Goal: Task Accomplishment & Management: Use online tool/utility

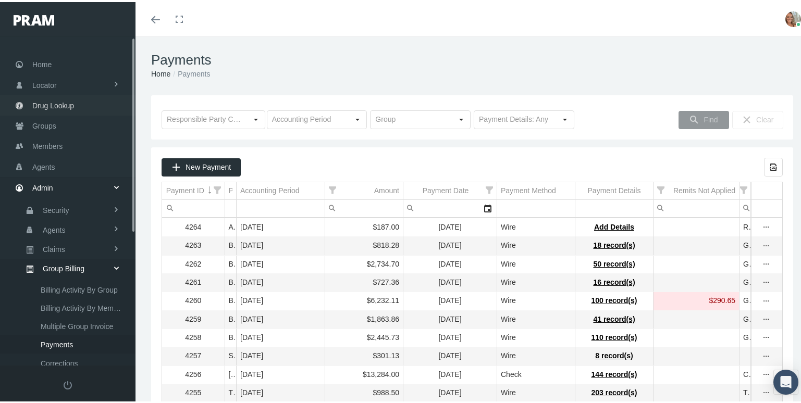
click at [74, 97] on link "Drug Lookup" at bounding box center [67, 103] width 135 height 20
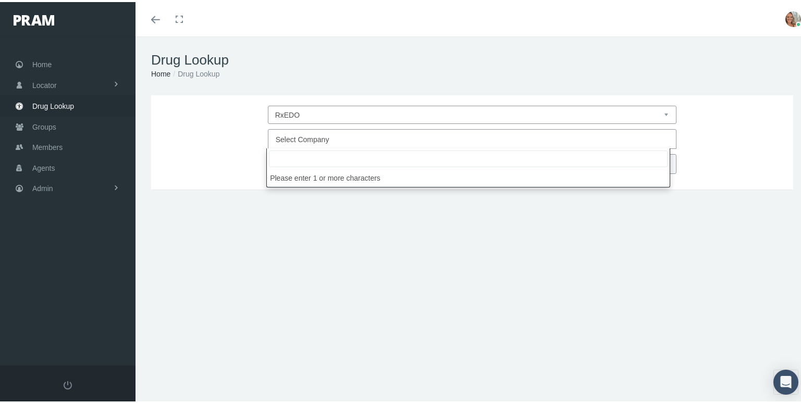
click at [327, 131] on span "Select Company" at bounding box center [469, 138] width 387 height 14
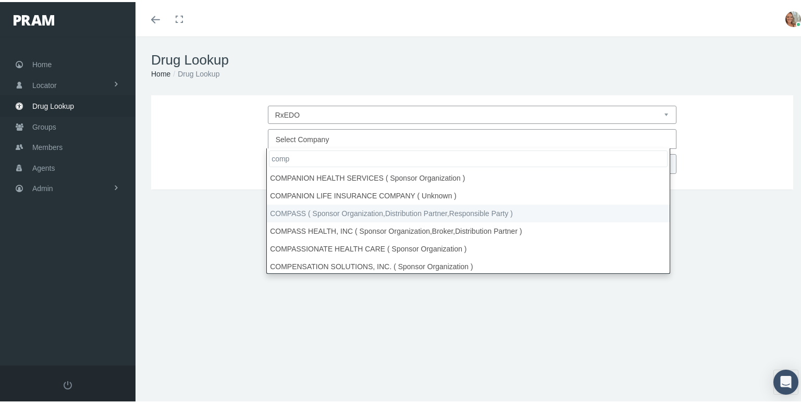
type input "comp"
select select "4759"
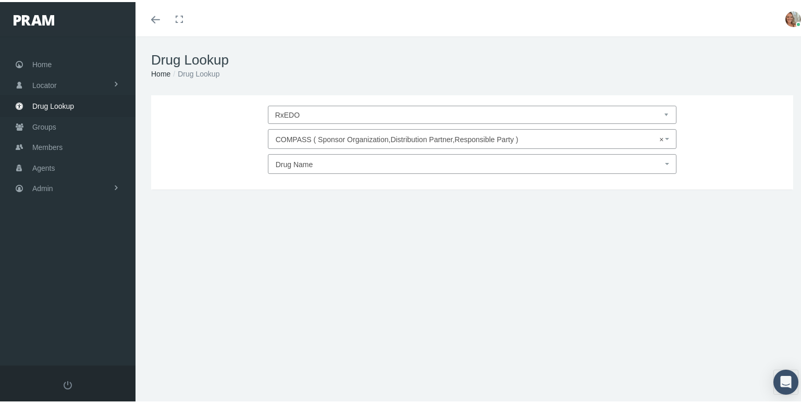
click at [327, 160] on span "Drug Name" at bounding box center [469, 163] width 387 height 14
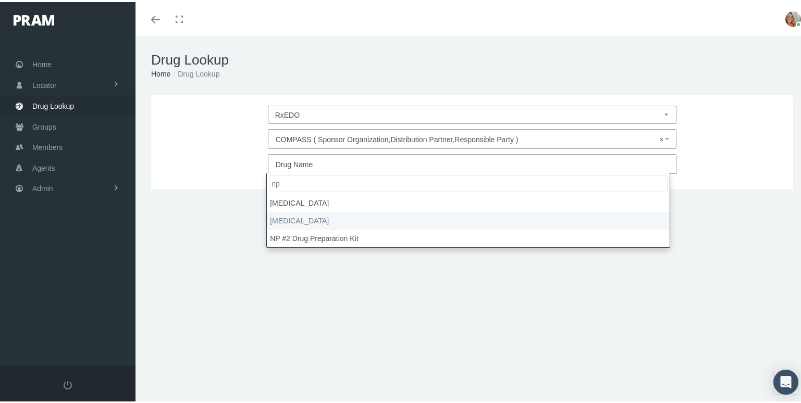
type input "np"
select select "NP Thyroid"
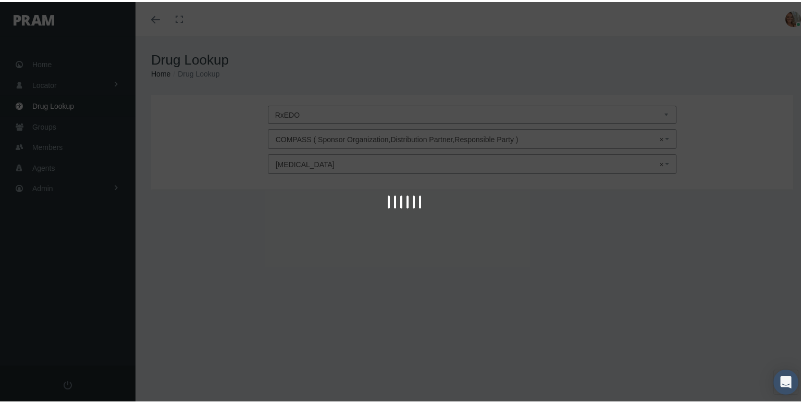
type input "30"
select select "Tablet"
select select "120 MG"
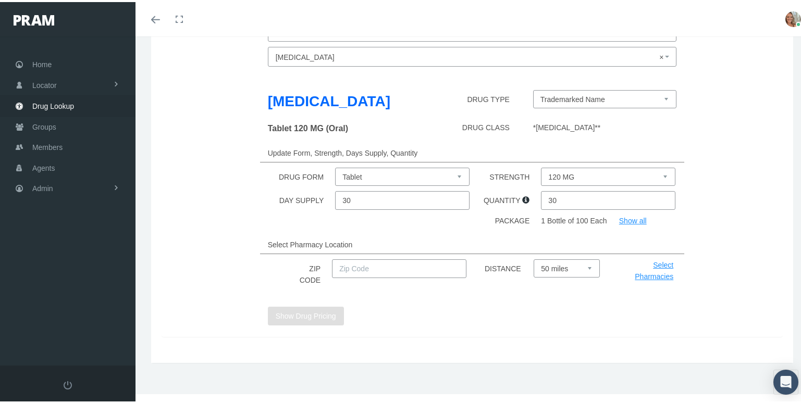
scroll to position [108, 0]
click at [369, 270] on input "text" at bounding box center [399, 266] width 134 height 19
click at [318, 309] on button "Show Drug Pricing" at bounding box center [306, 313] width 76 height 19
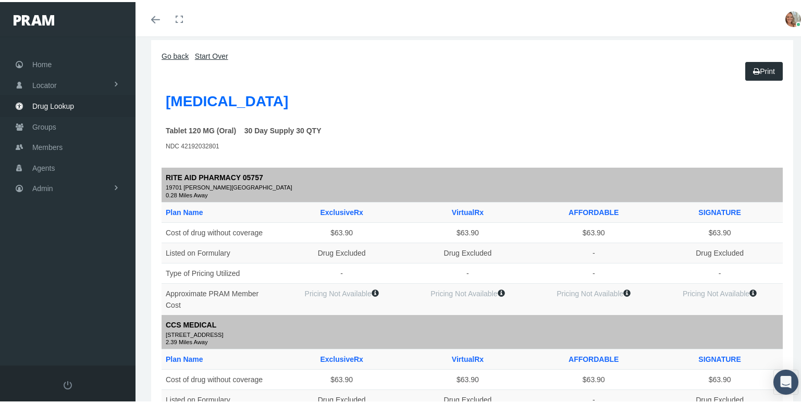
scroll to position [0, 0]
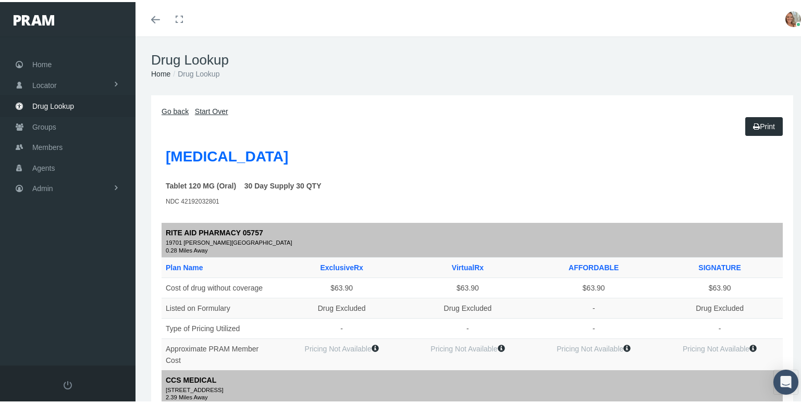
click at [155, 16] on icon "Toggle menubar" at bounding box center [155, 18] width 9 height 6
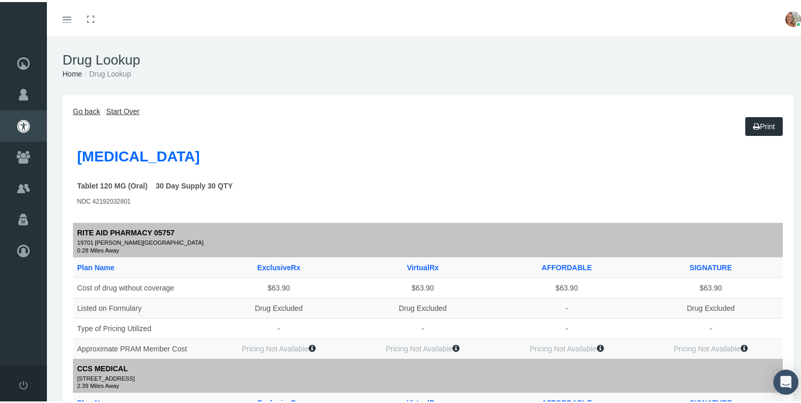
click at [83, 107] on link "Go back" at bounding box center [86, 109] width 27 height 8
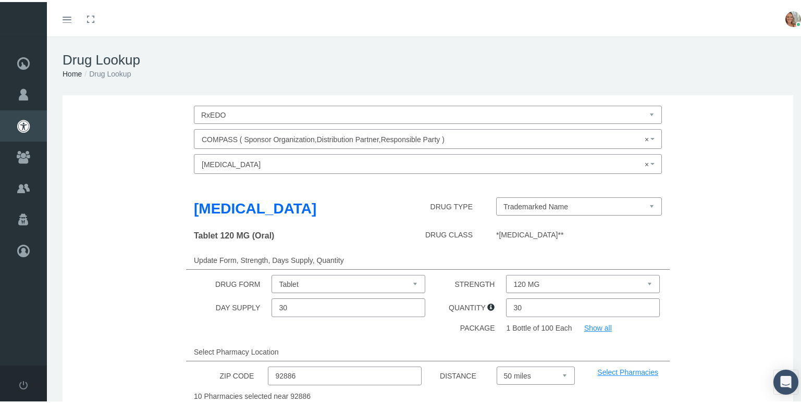
click at [309, 374] on input "92886" at bounding box center [345, 374] width 154 height 19
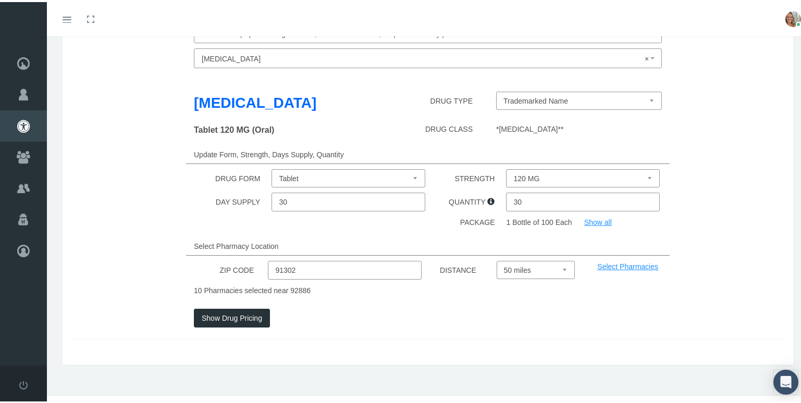
scroll to position [108, 0]
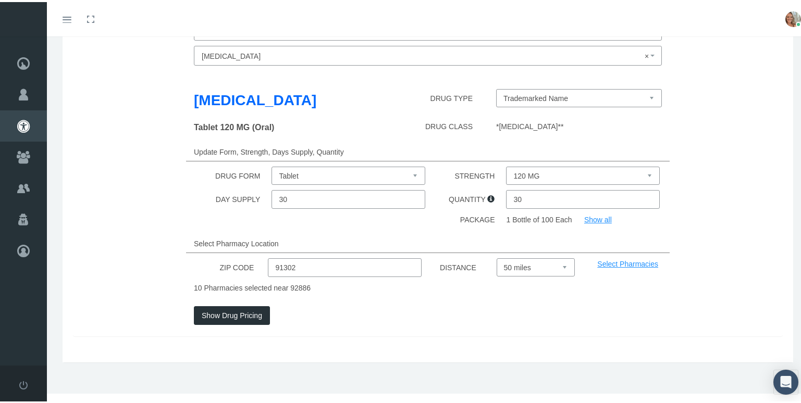
type input "91302"
click at [238, 314] on button "Show Drug Pricing" at bounding box center [232, 313] width 76 height 19
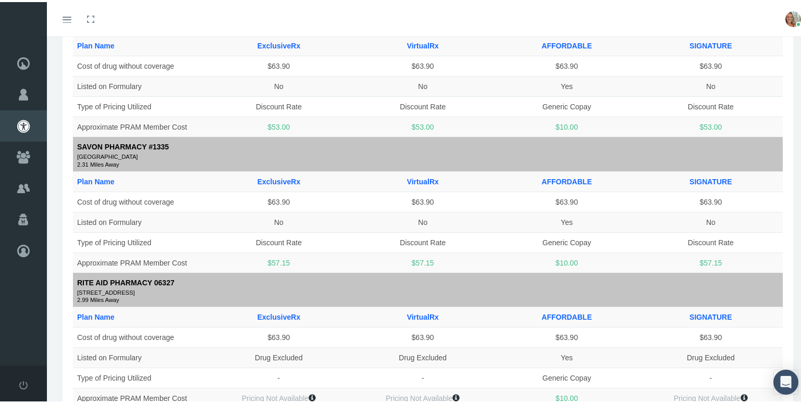
scroll to position [365, 0]
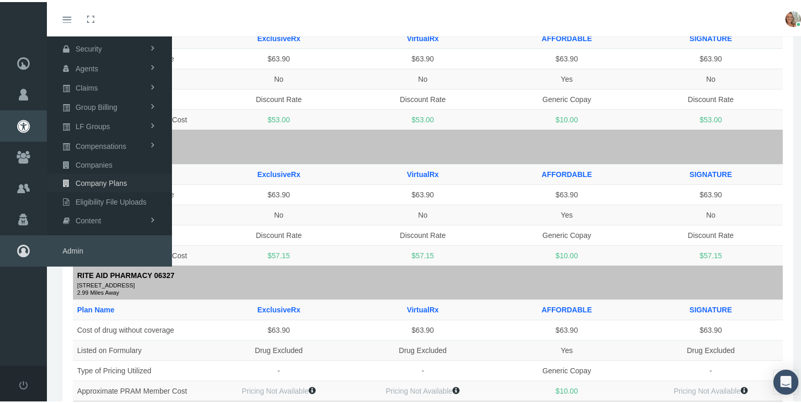
click at [86, 175] on span "Company Plans" at bounding box center [102, 181] width 52 height 18
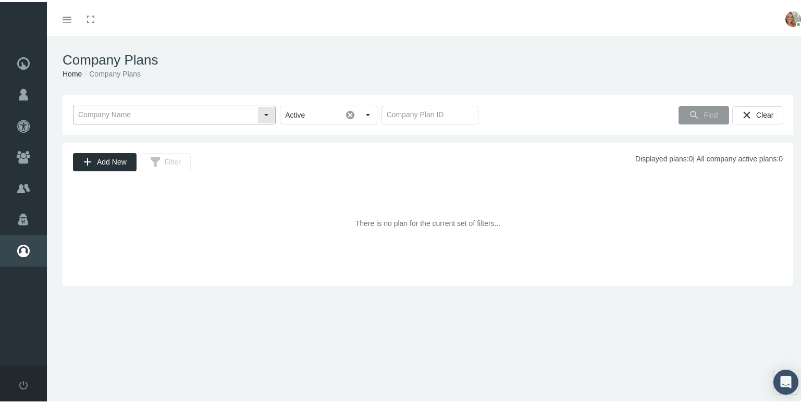
click at [167, 113] on input "text" at bounding box center [165, 113] width 184 height 18
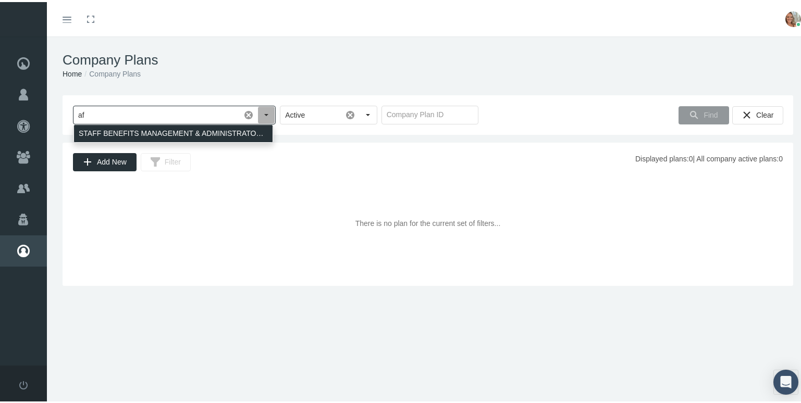
type input "a"
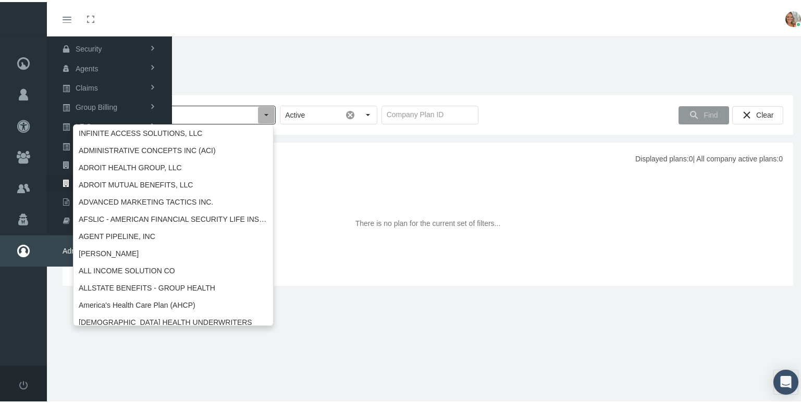
click at [19, 247] on icon at bounding box center [23, 248] width 47 height 31
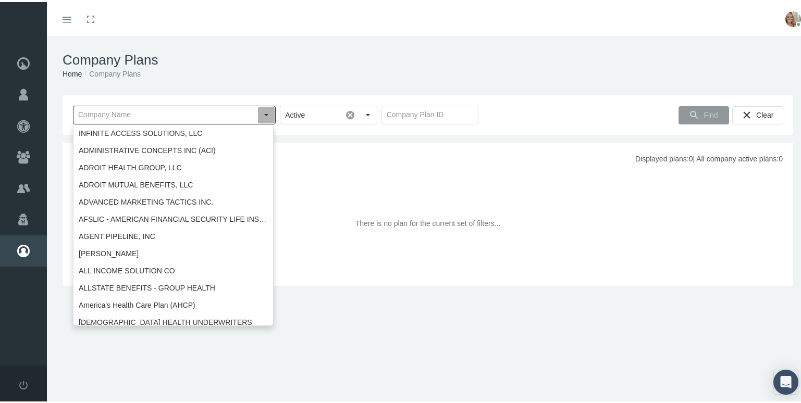
drag, startPoint x: 349, startPoint y: 318, endPoint x: 337, endPoint y: 307, distance: 15.5
click at [349, 318] on div "Company Plans Home Company Plans Loading... Active Find Clear Add New Filter Di…" at bounding box center [428, 224] width 762 height 380
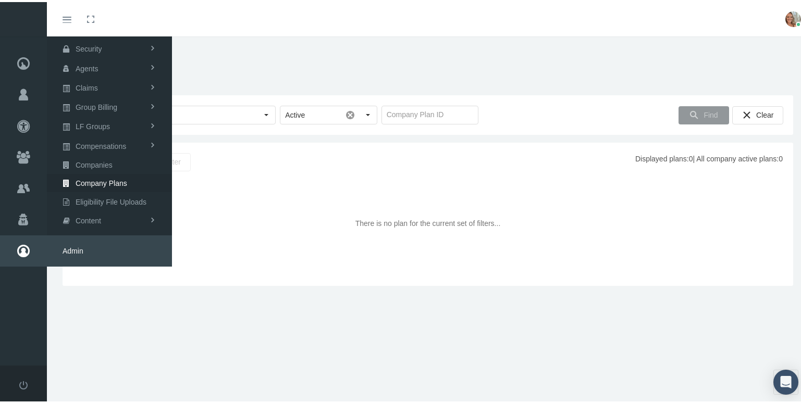
click at [29, 242] on icon at bounding box center [23, 248] width 47 height 31
click at [111, 44] on link "Security" at bounding box center [109, 47] width 125 height 18
click at [104, 95] on link "User Lookup" at bounding box center [109, 104] width 125 height 18
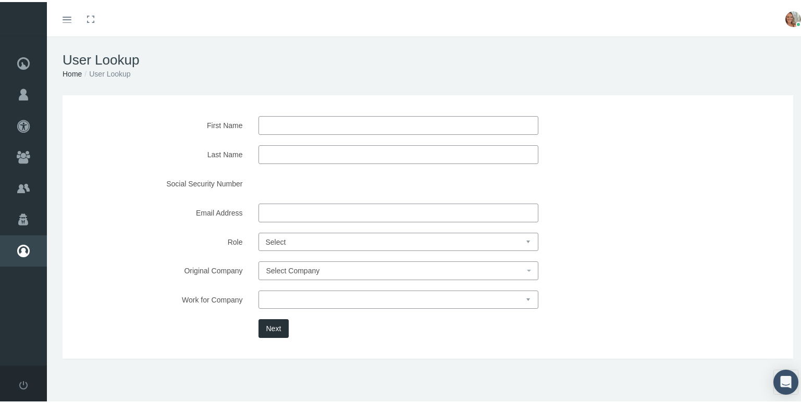
click at [332, 118] on input "First Name" at bounding box center [398, 123] width 280 height 19
type input "luke"
type input "elliot"
click at [274, 325] on button "Next" at bounding box center [273, 326] width 31 height 19
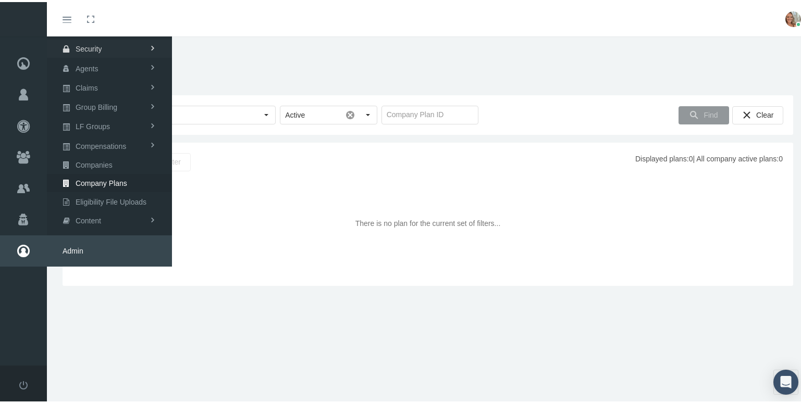
click at [77, 51] on span "Security" at bounding box center [89, 47] width 27 height 18
click at [95, 98] on span "User Lookup" at bounding box center [83, 105] width 41 height 18
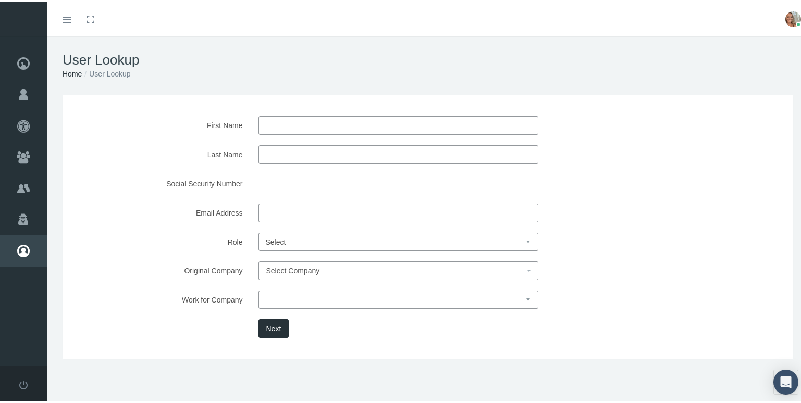
click at [317, 128] on input "First Name" at bounding box center [398, 123] width 280 height 19
type input "[PERSON_NAME]"
click at [271, 331] on button "Next" at bounding box center [273, 326] width 31 height 19
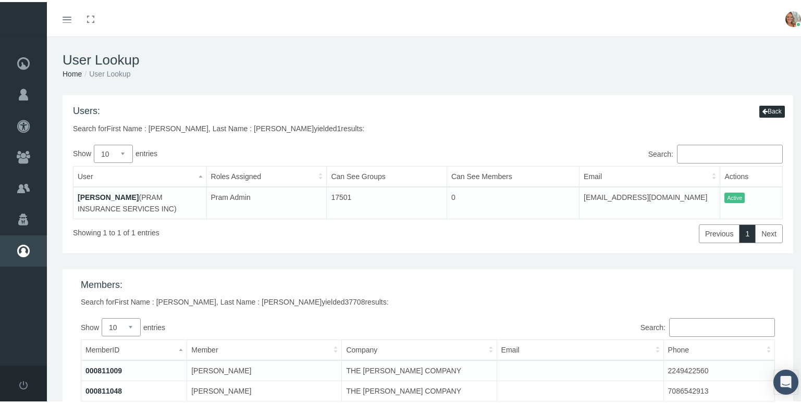
click at [98, 194] on link "[PERSON_NAME]" at bounding box center [108, 195] width 61 height 8
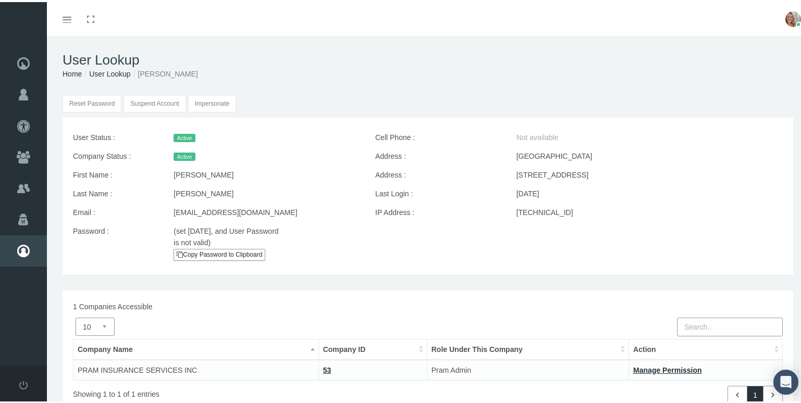
click at [202, 104] on input "Impersonate" at bounding box center [212, 101] width 48 height 17
